Goal: Information Seeking & Learning: Learn about a topic

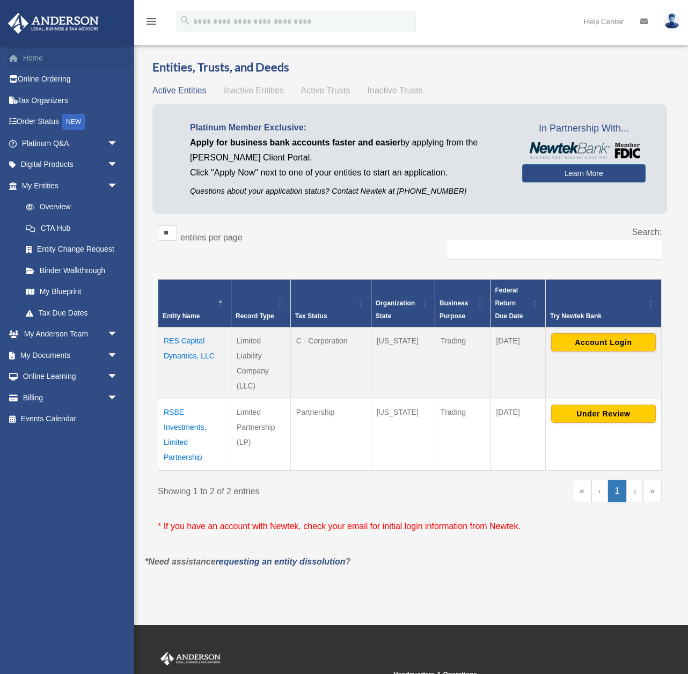
click at [40, 61] on link "Home" at bounding box center [71, 57] width 127 height 21
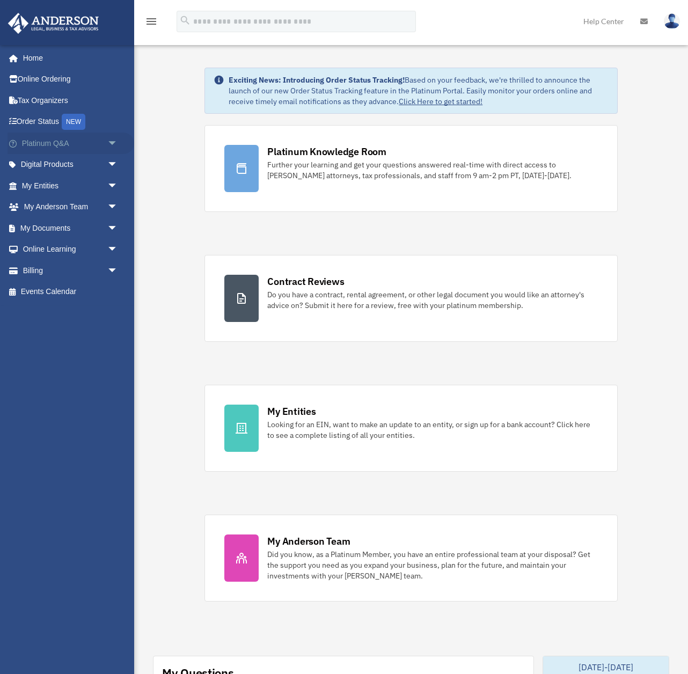
scroll to position [3, 0]
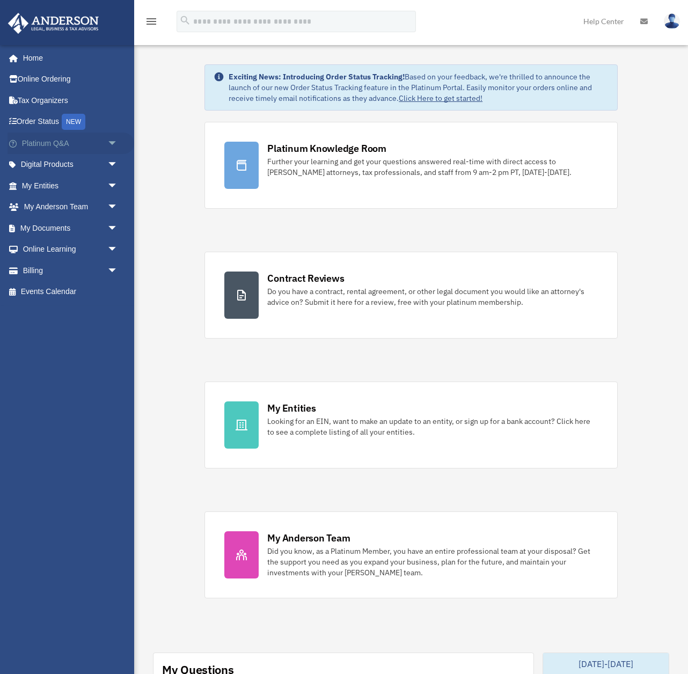
click at [47, 144] on link "Platinum Q&A arrow_drop_down" at bounding box center [71, 143] width 127 height 21
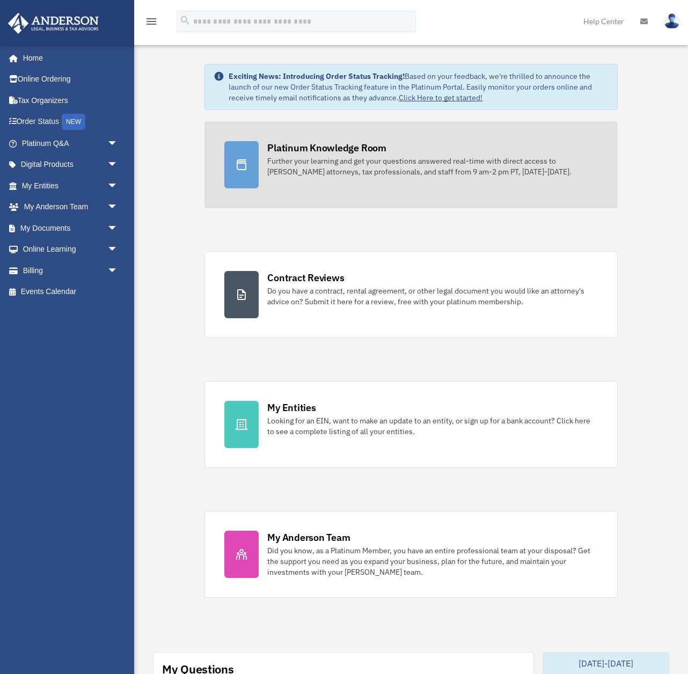
click at [368, 150] on div "Platinum Knowledge Room" at bounding box center [326, 147] width 119 height 13
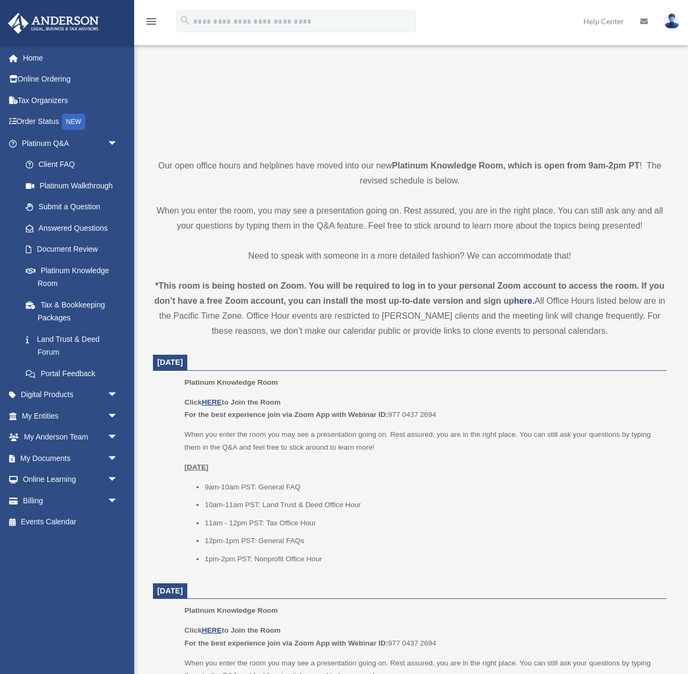
scroll to position [140, 0]
click at [215, 401] on u "HERE" at bounding box center [212, 401] width 20 height 8
